Goal: Information Seeking & Learning: Learn about a topic

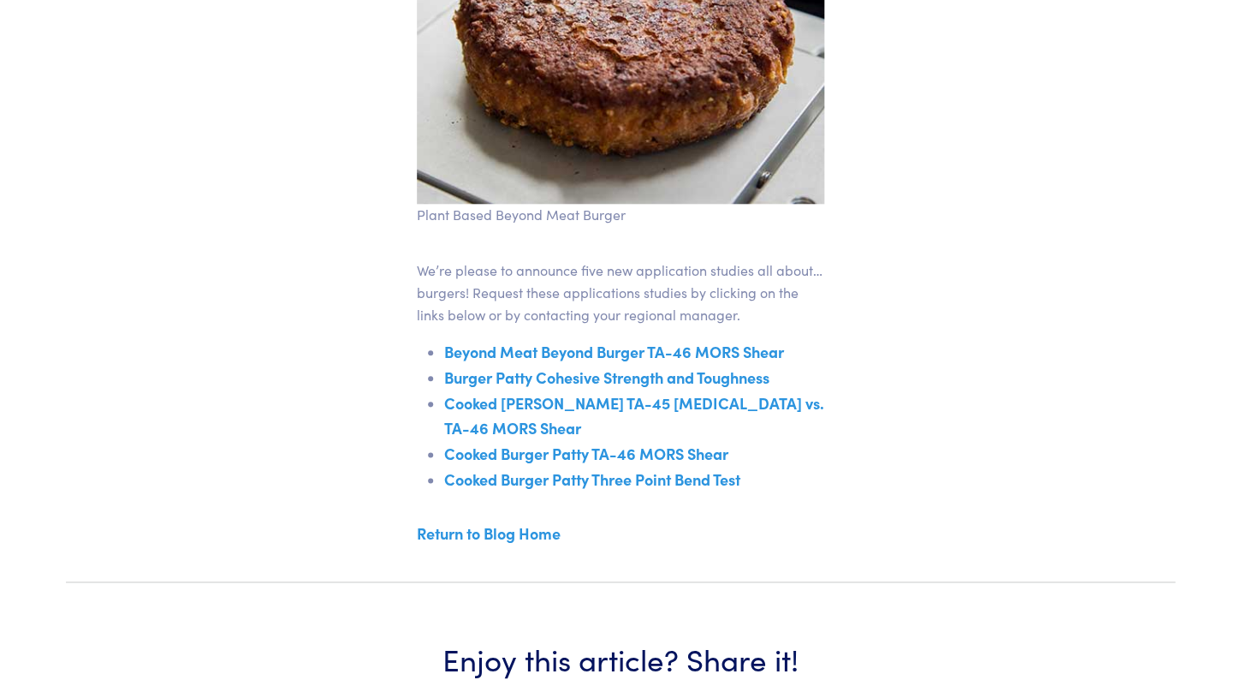
scroll to position [532, 0]
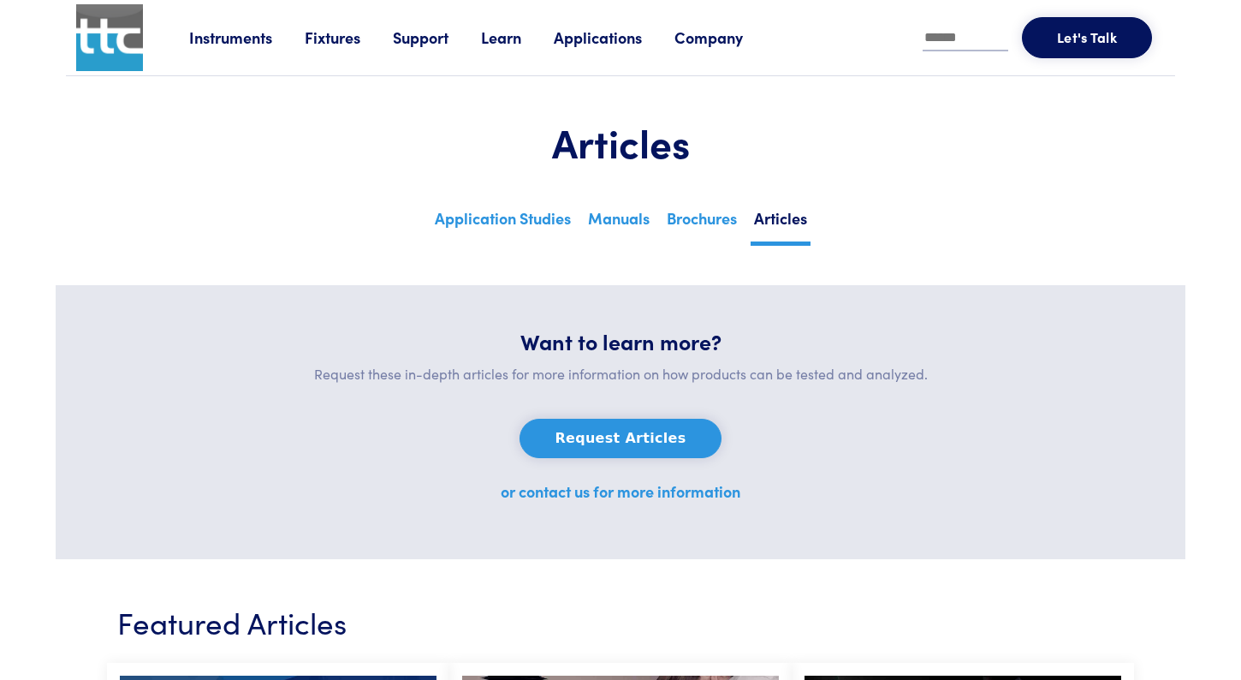
scroll to position [2367, 0]
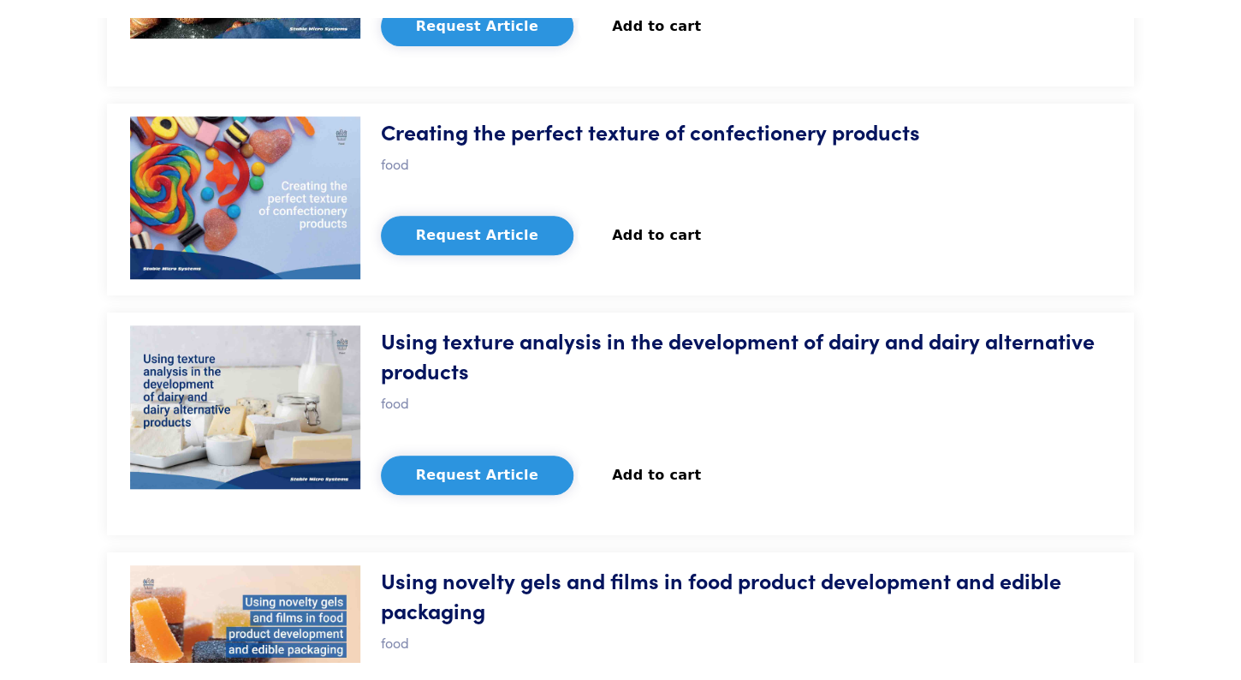
scroll to position [2060, 0]
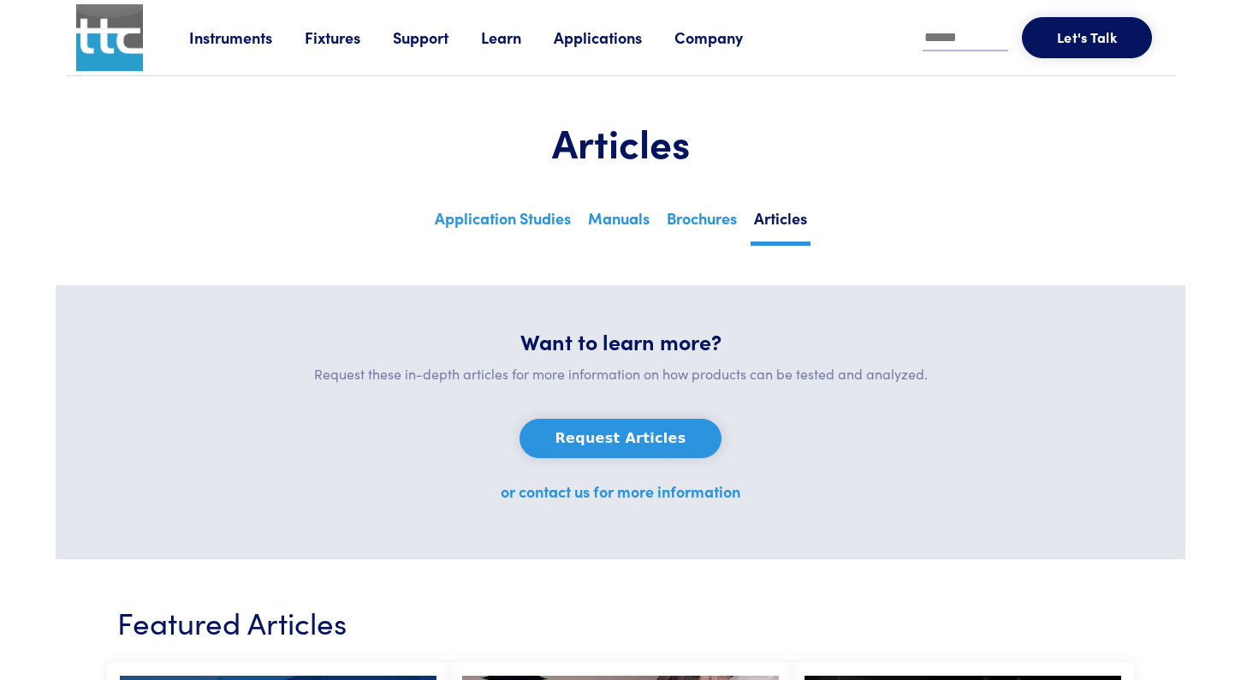
scroll to position [2367, 0]
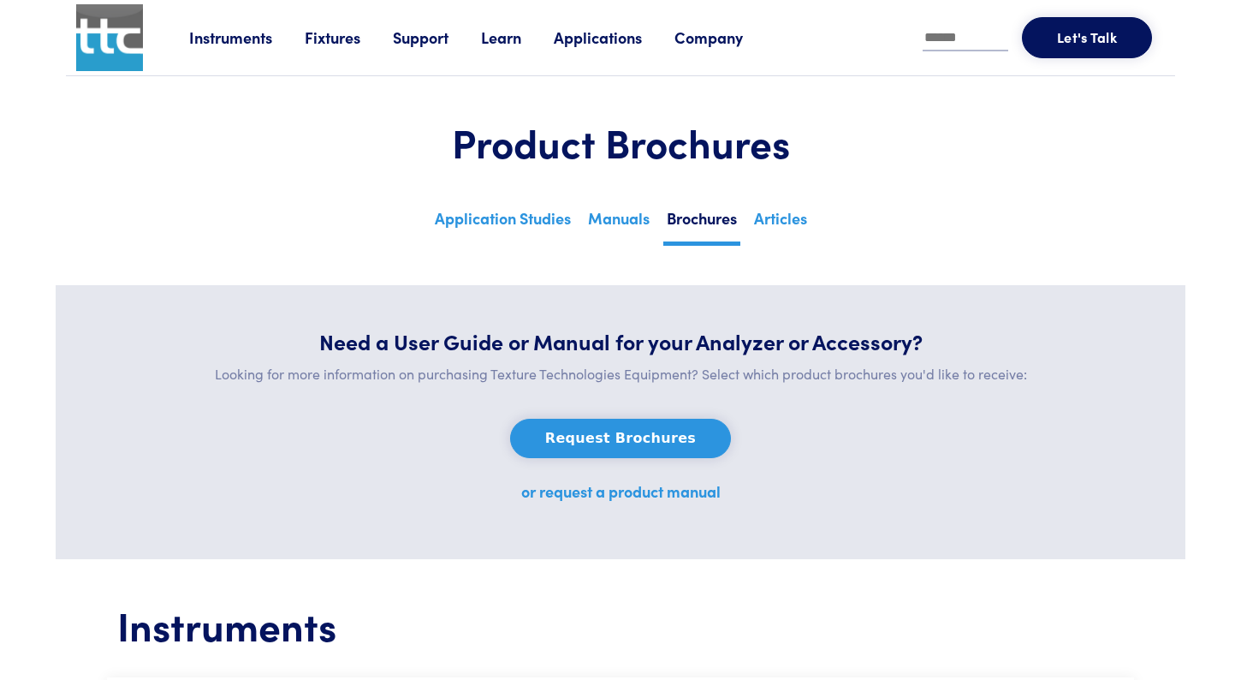
scroll to position [4287, 0]
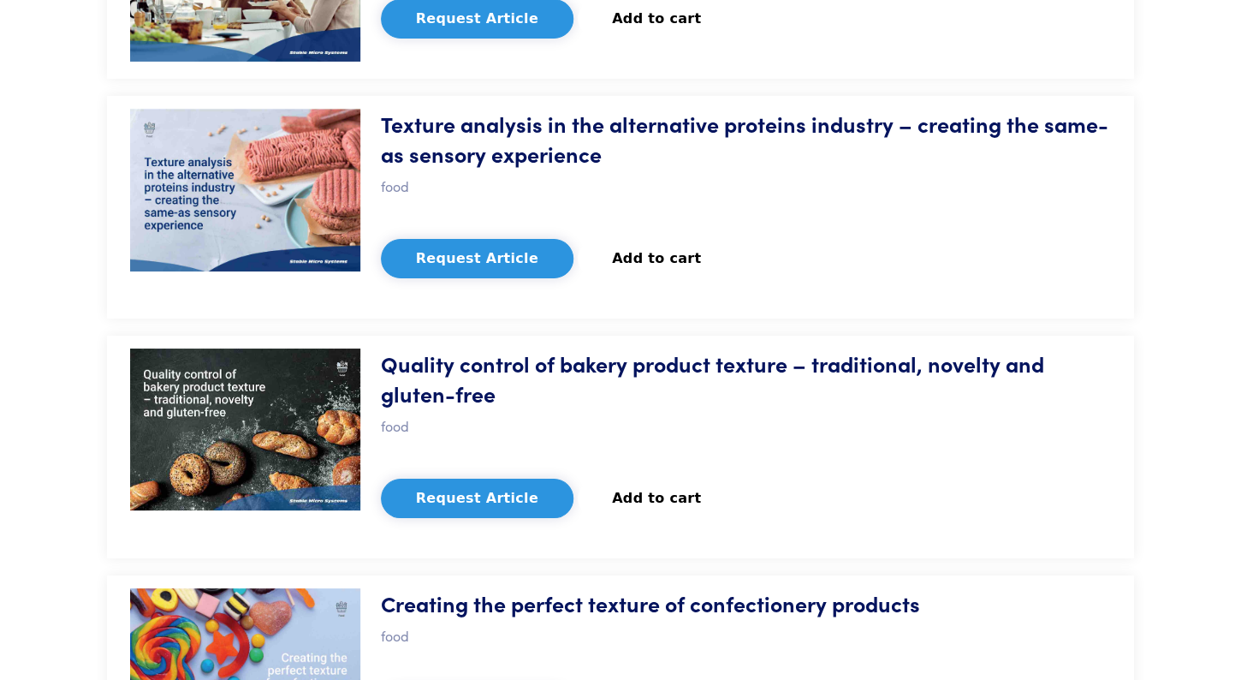
scroll to position [2259, 0]
